Goal: Information Seeking & Learning: Learn about a topic

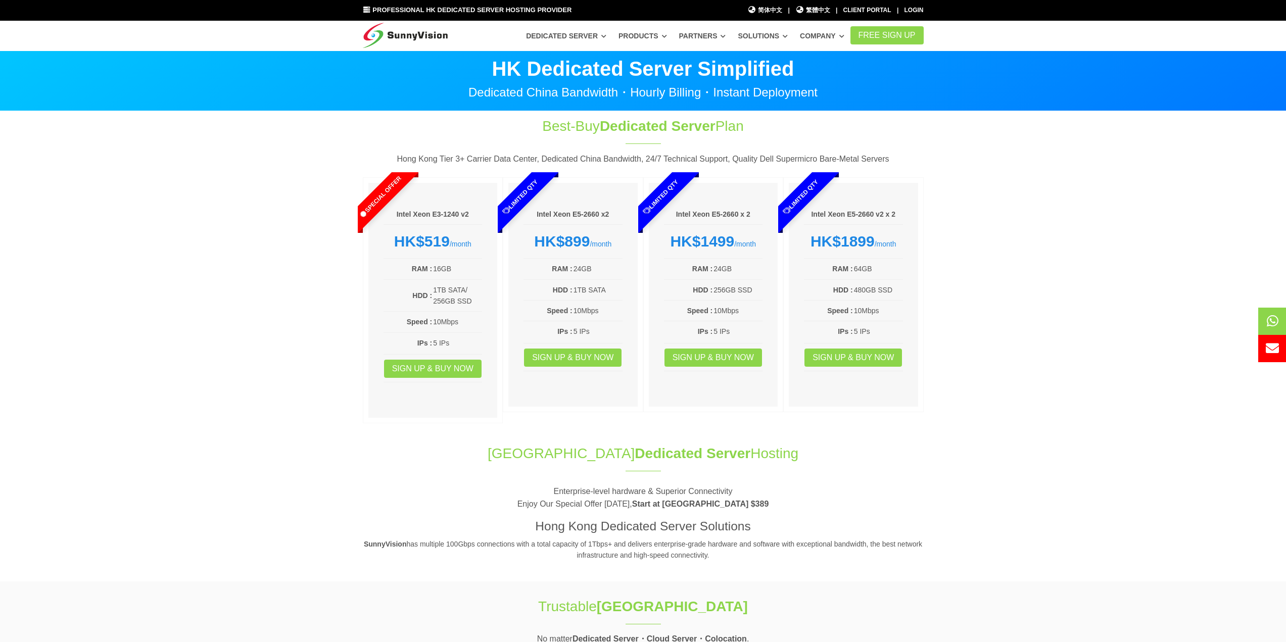
click at [62, 314] on section "Best-Buy Dedicated Server Plan Hong Kong Tier 3+ Carrier Data Center, Dedicated…" at bounding box center [643, 272] width 1286 height 322
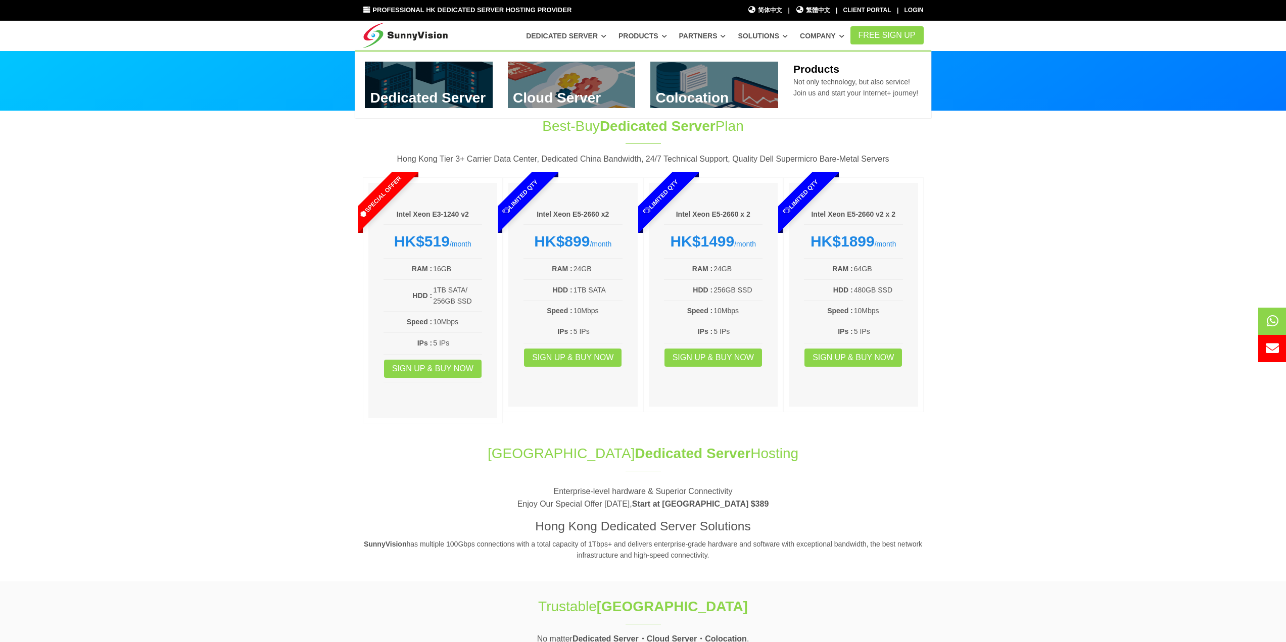
click at [663, 35] on link "Products" at bounding box center [642, 36] width 49 height 18
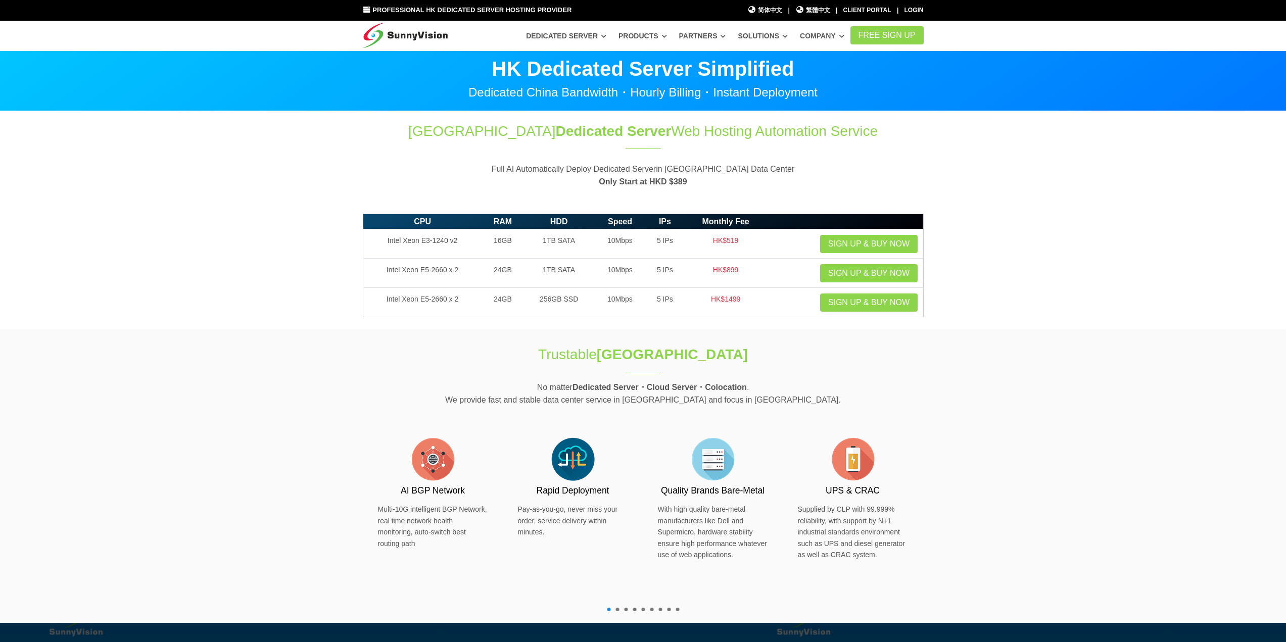
click at [216, 266] on section "CPU RAM HDD Speed IPs Monthly Fee Intel Xeon E3-1240 v2 16GB 1TB SATA 10Mbps 5 …" at bounding box center [643, 269] width 1286 height 121
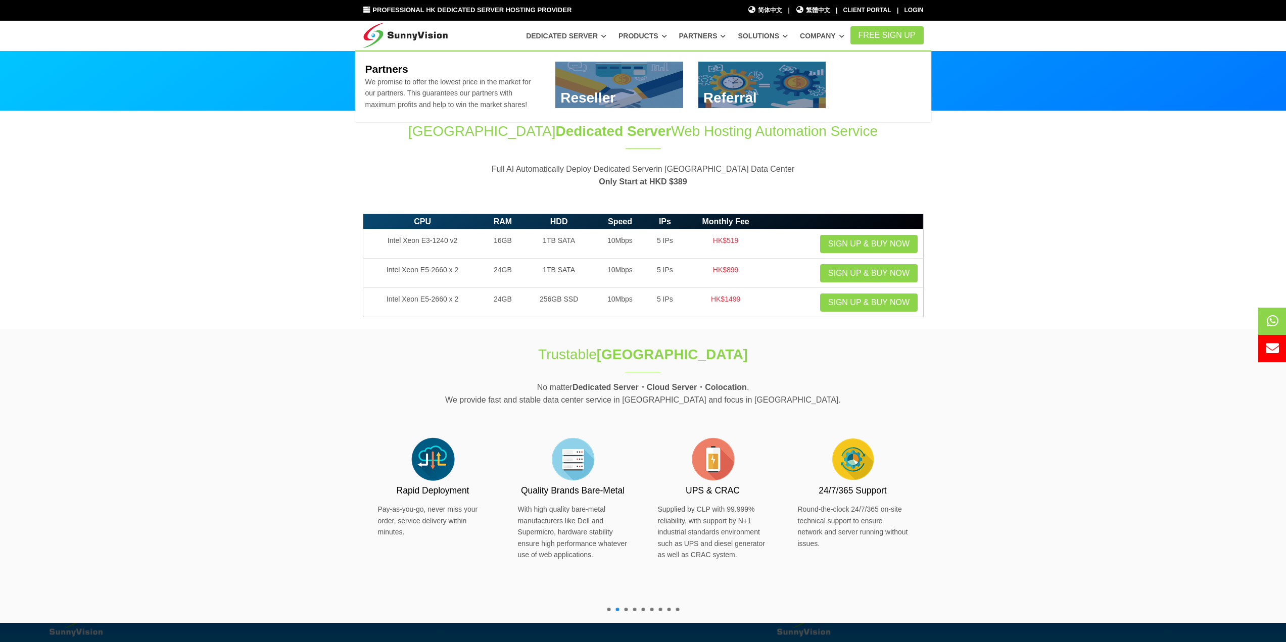
click at [710, 36] on link "Partners" at bounding box center [702, 36] width 47 height 18
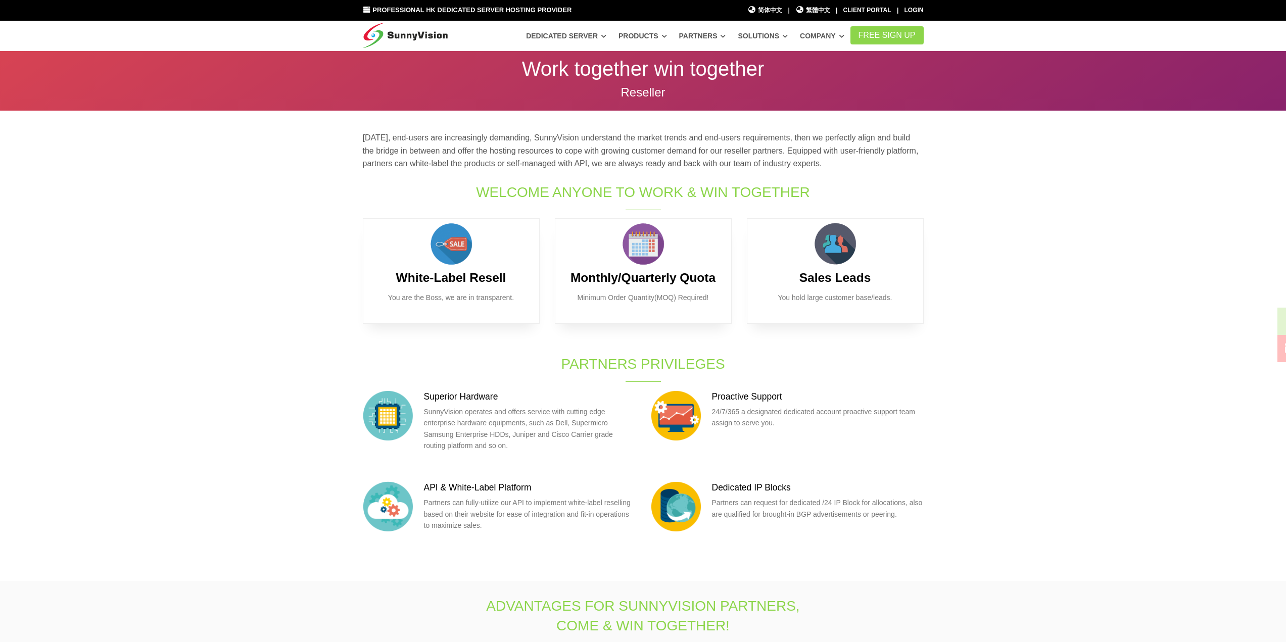
click at [151, 335] on section "[DATE], end-users are increasingly demanding, SunnyVision understand the market…" at bounding box center [643, 346] width 1286 height 470
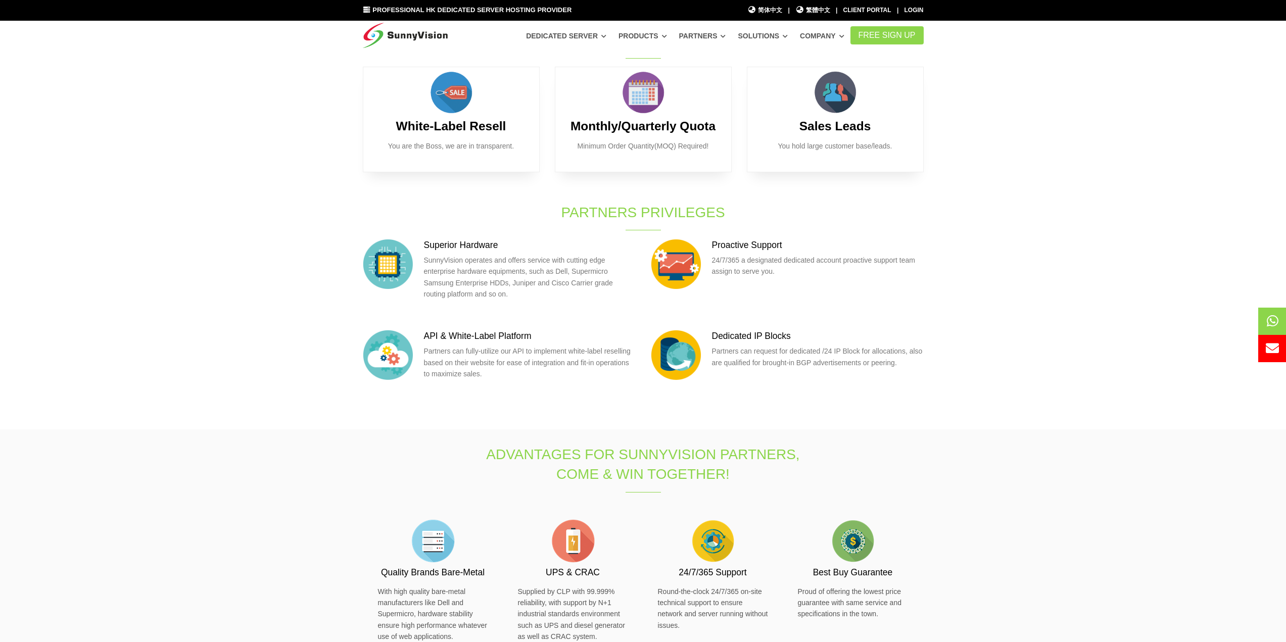
scroll to position [202, 0]
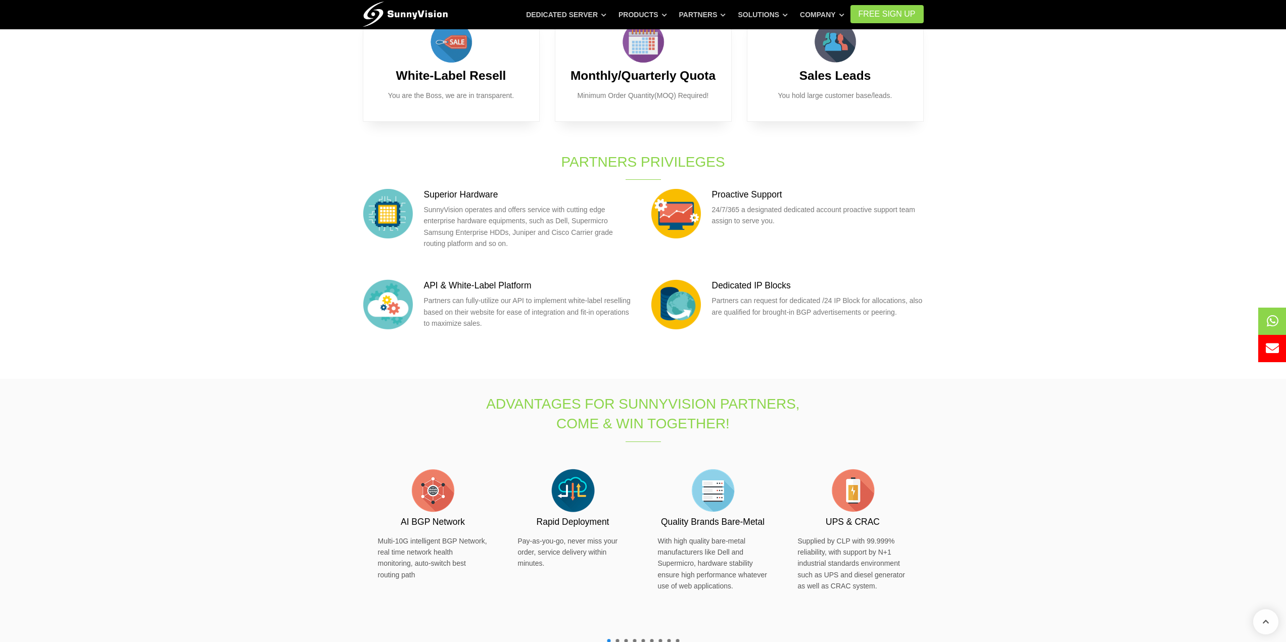
click at [162, 404] on section "Advantages for SunnyVision Partners, Come & Win Together! Proactive Security 24…" at bounding box center [643, 516] width 1286 height 275
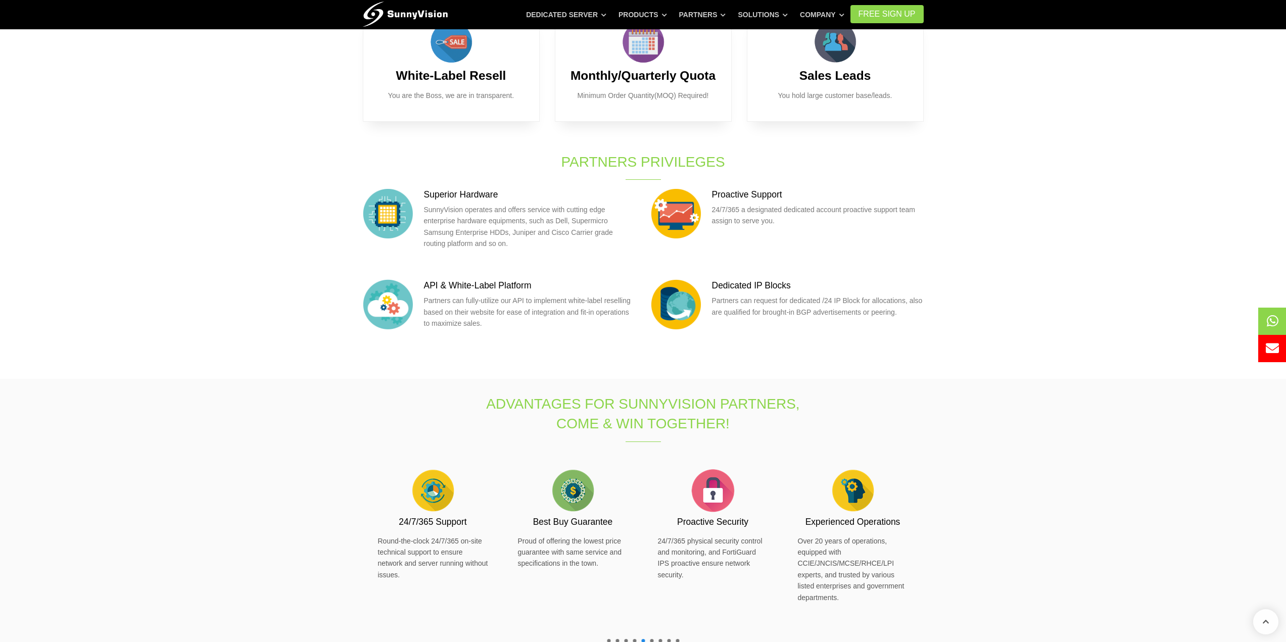
click at [94, 274] on section "[DATE], end-users are increasingly demanding, SunnyVision understand the market…" at bounding box center [643, 144] width 1286 height 470
click at [135, 253] on section "[DATE], end-users are increasingly demanding, SunnyVision understand the market…" at bounding box center [643, 144] width 1286 height 470
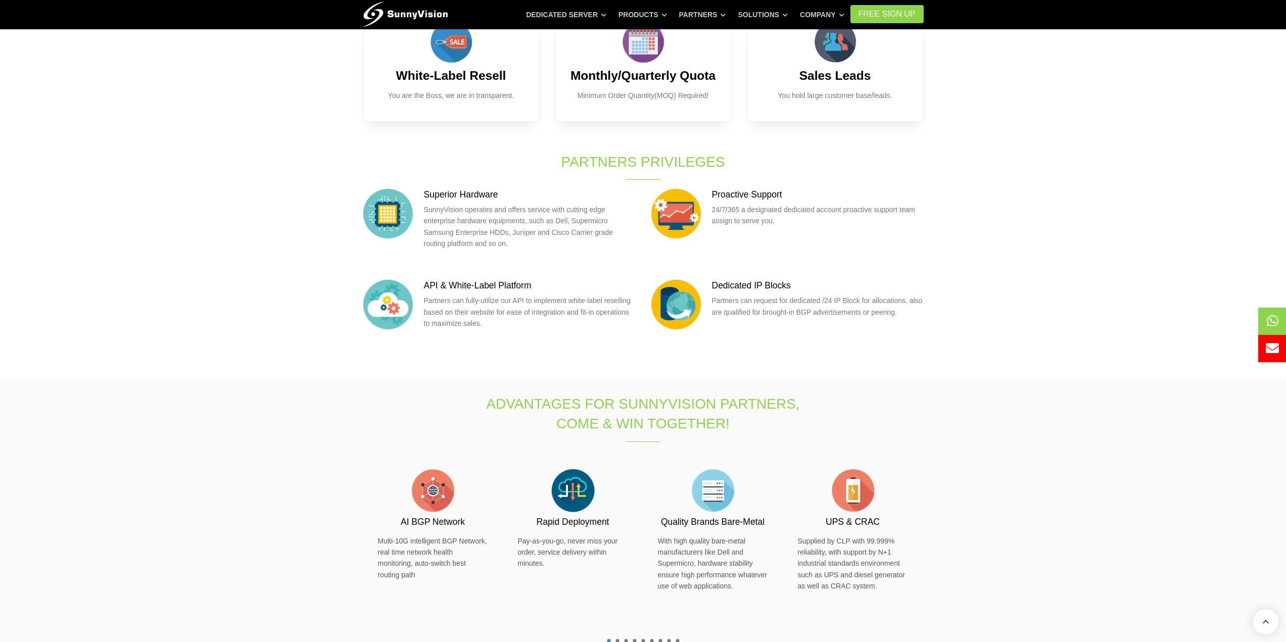
click at [282, 119] on section "Today, end-users are increasingly demanding, SunnyVision understand the market …" at bounding box center [643, 144] width 1286 height 470
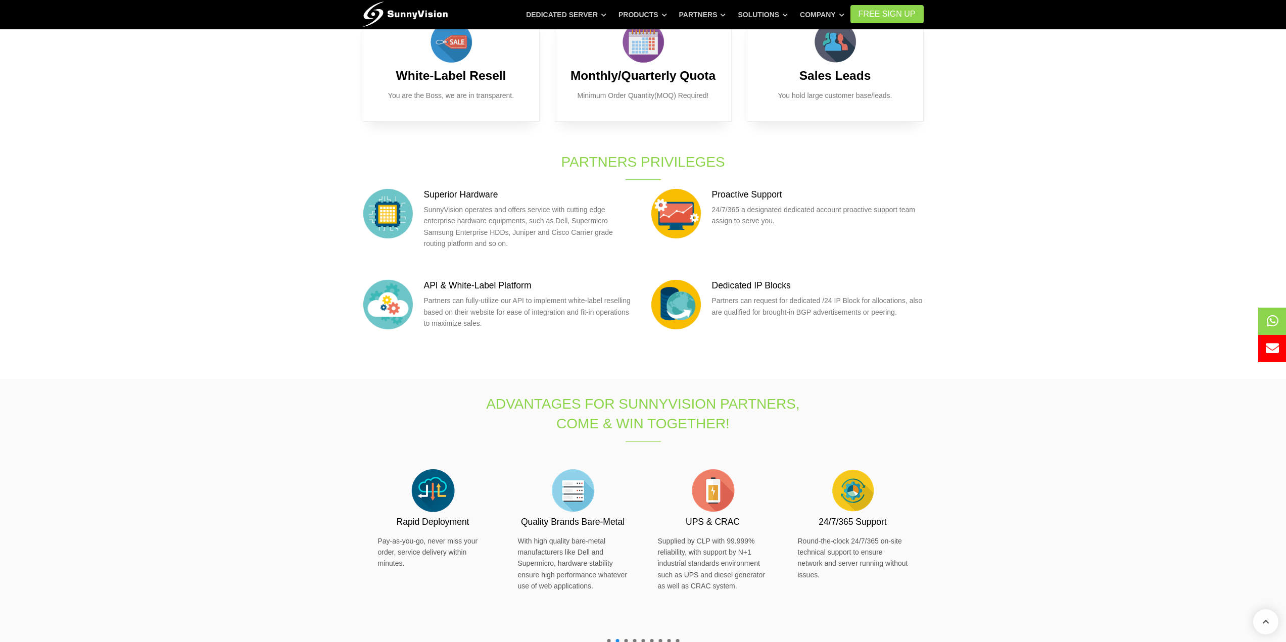
click at [112, 330] on section "Today, end-users are increasingly demanding, SunnyVision understand the market …" at bounding box center [643, 144] width 1286 height 470
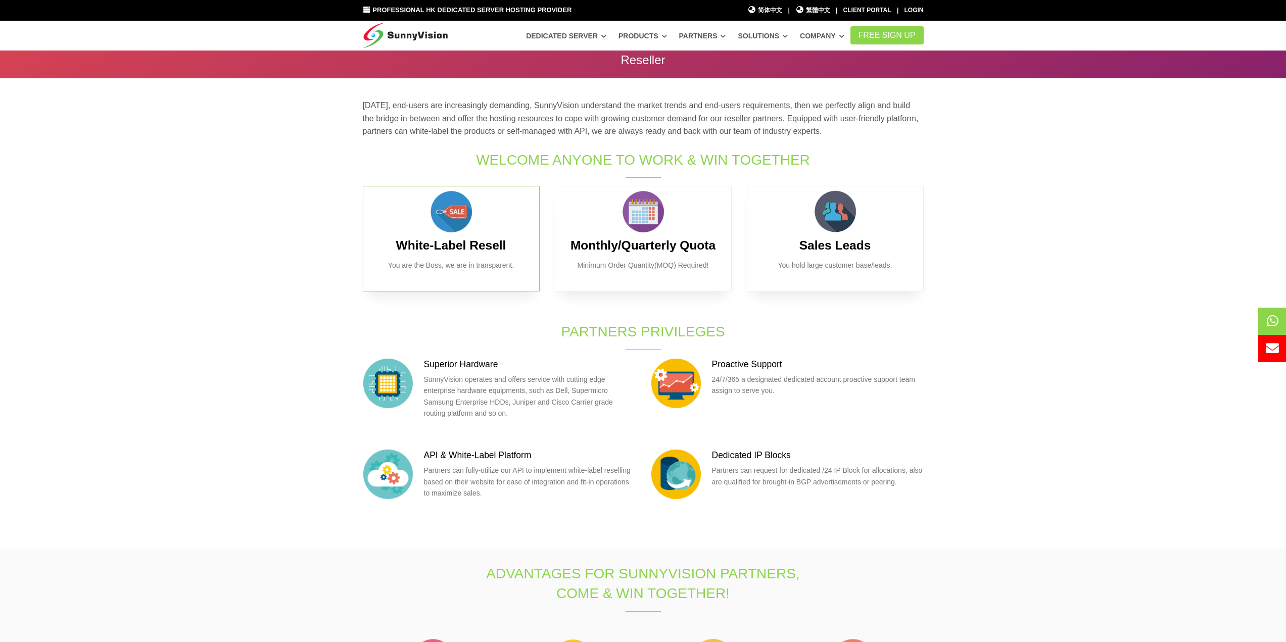
scroll to position [0, 0]
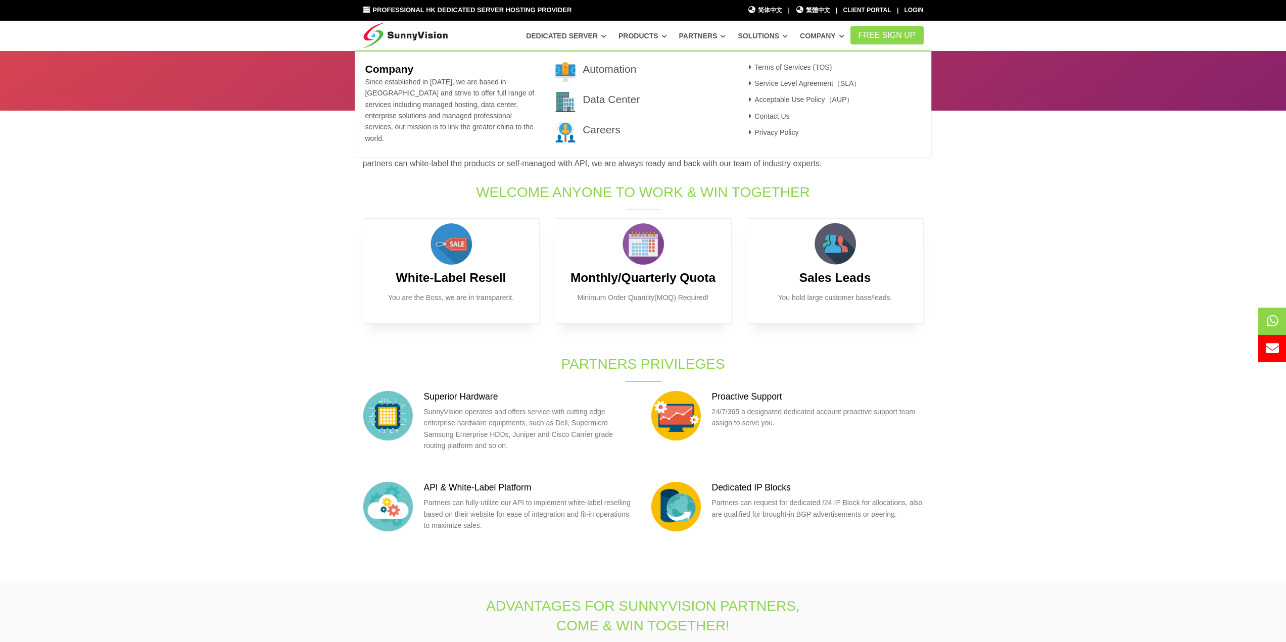
click at [98, 291] on section "Today, end-users are increasingly demanding, SunnyVision understand the market …" at bounding box center [643, 346] width 1286 height 470
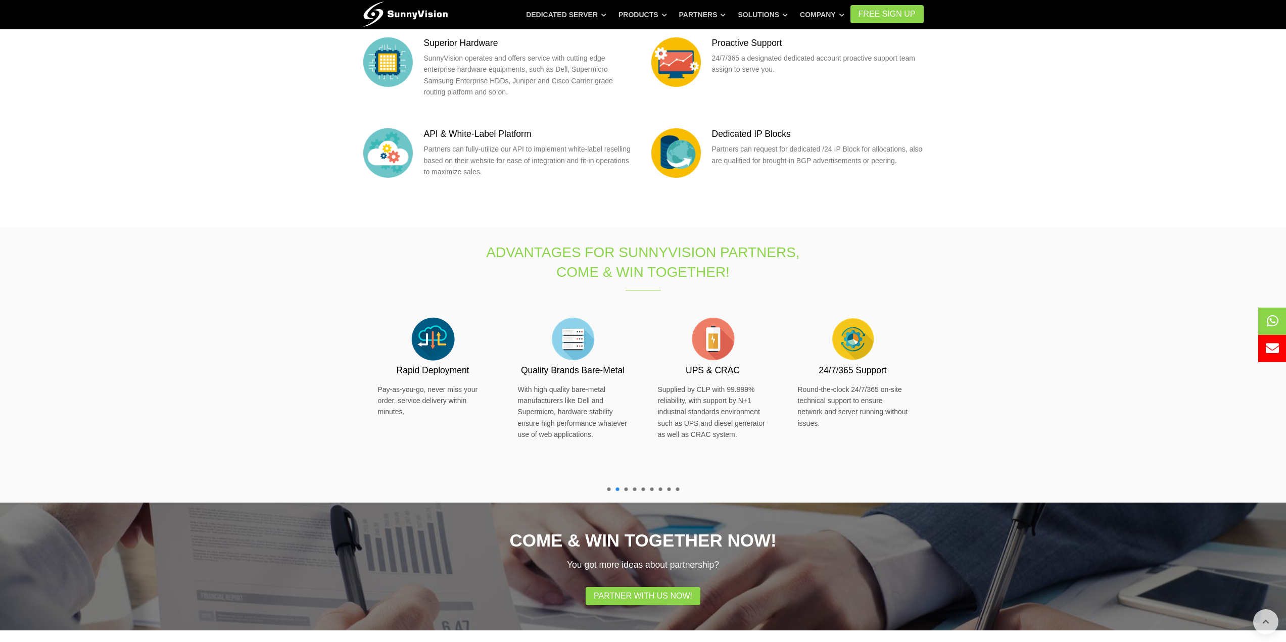
scroll to position [639, 0]
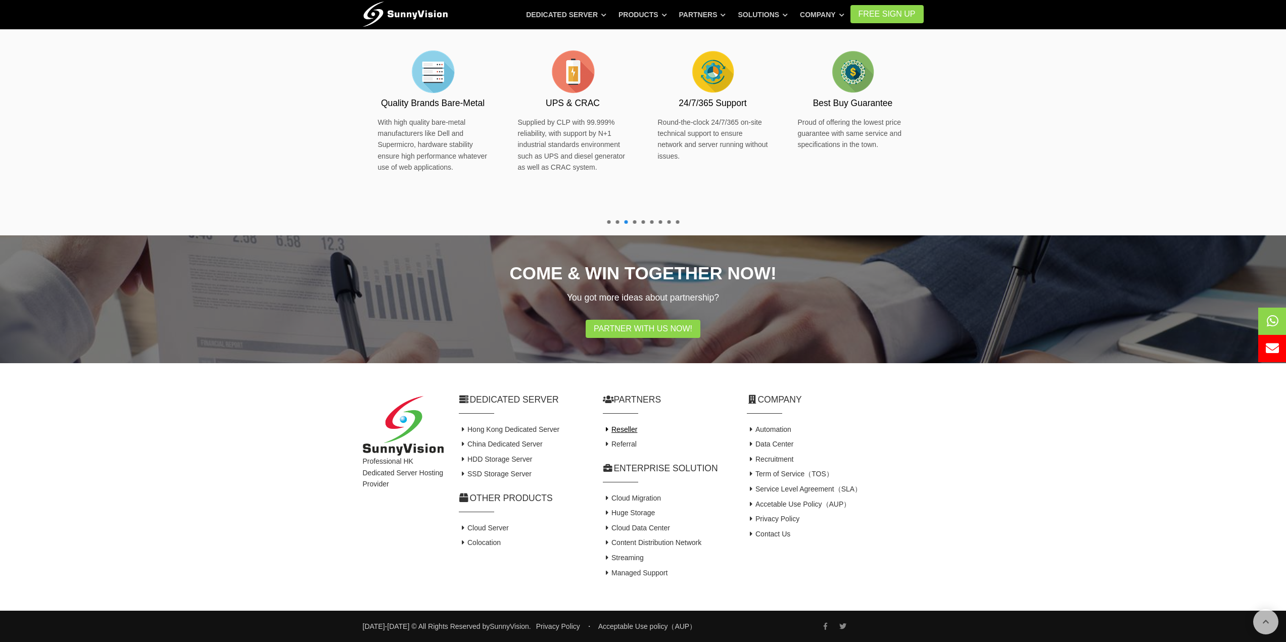
click at [631, 431] on link "Reseller" at bounding box center [620, 429] width 35 height 8
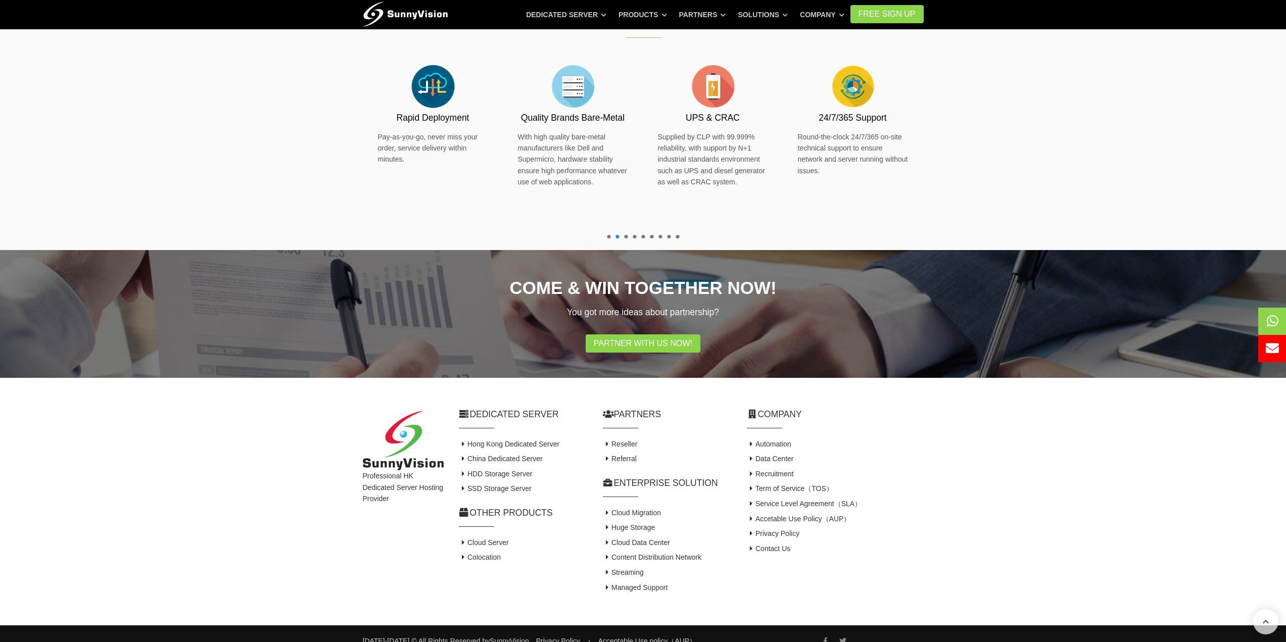
scroll to position [639, 0]
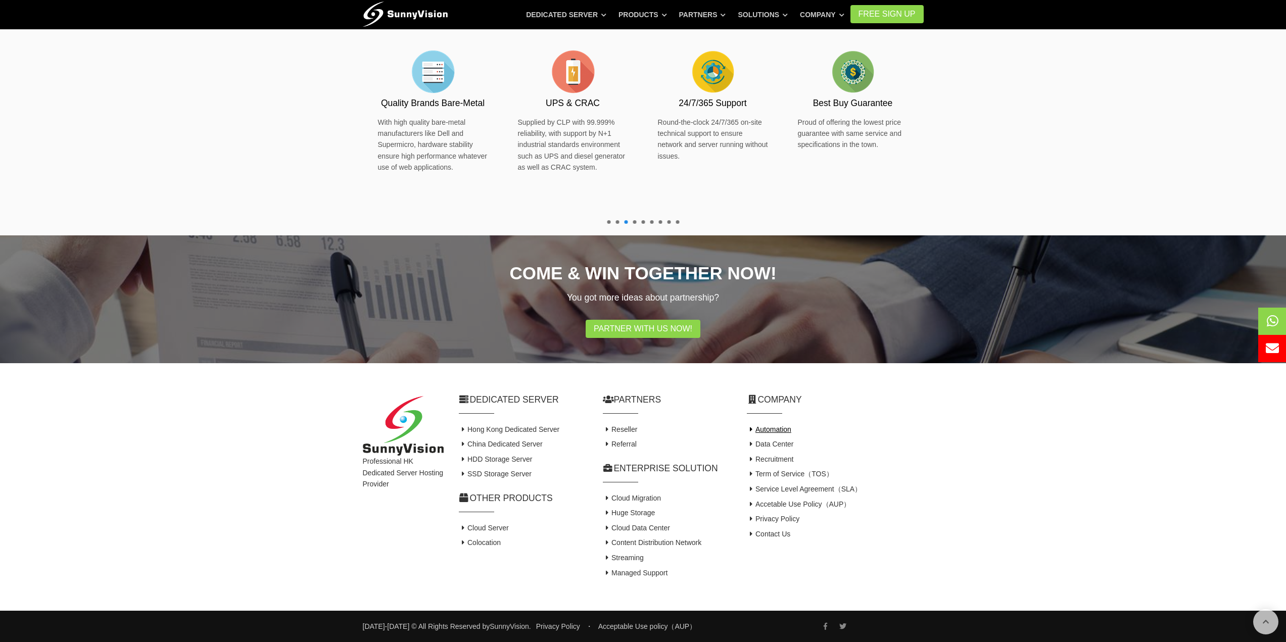
click at [784, 433] on link "Automation" at bounding box center [769, 429] width 44 height 8
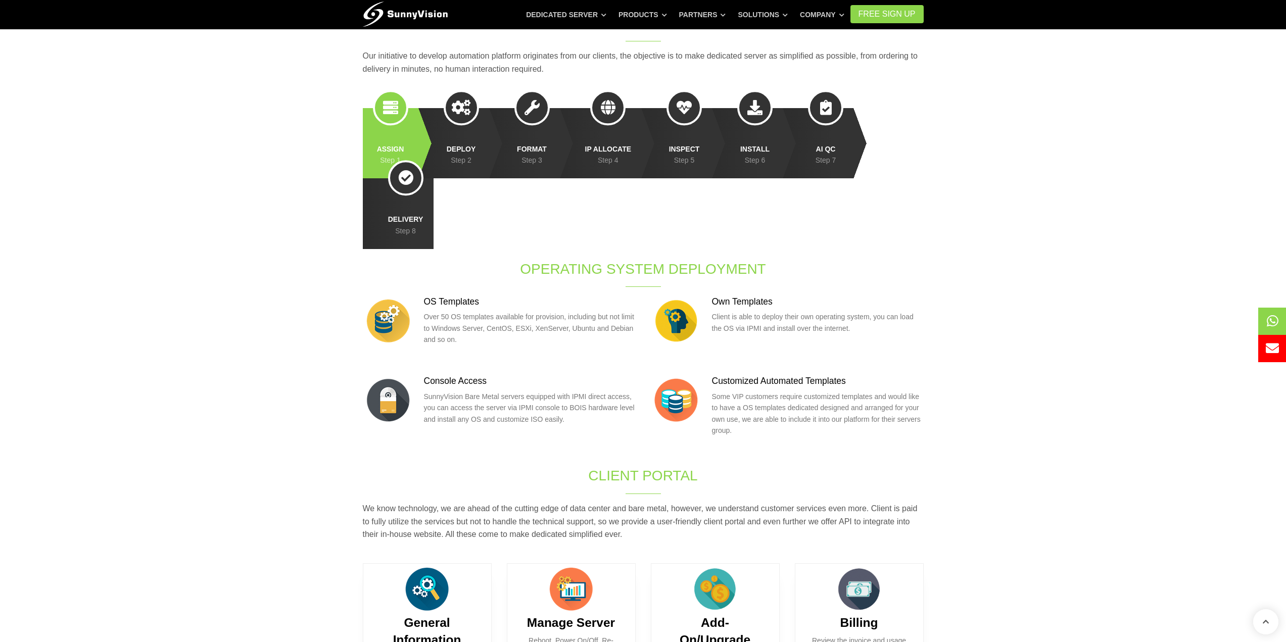
scroll to position [354, 0]
